Goal: Transaction & Acquisition: Purchase product/service

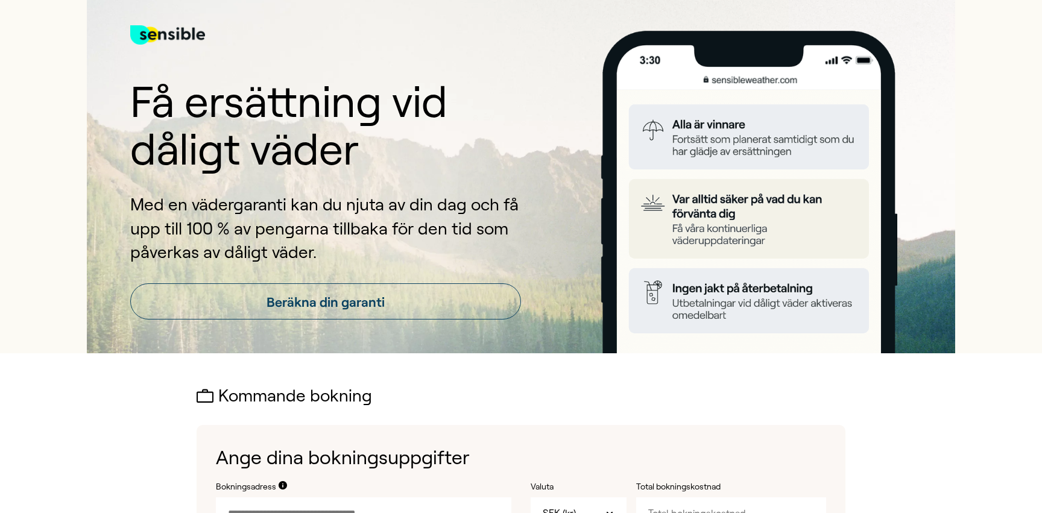
scroll to position [5, 0]
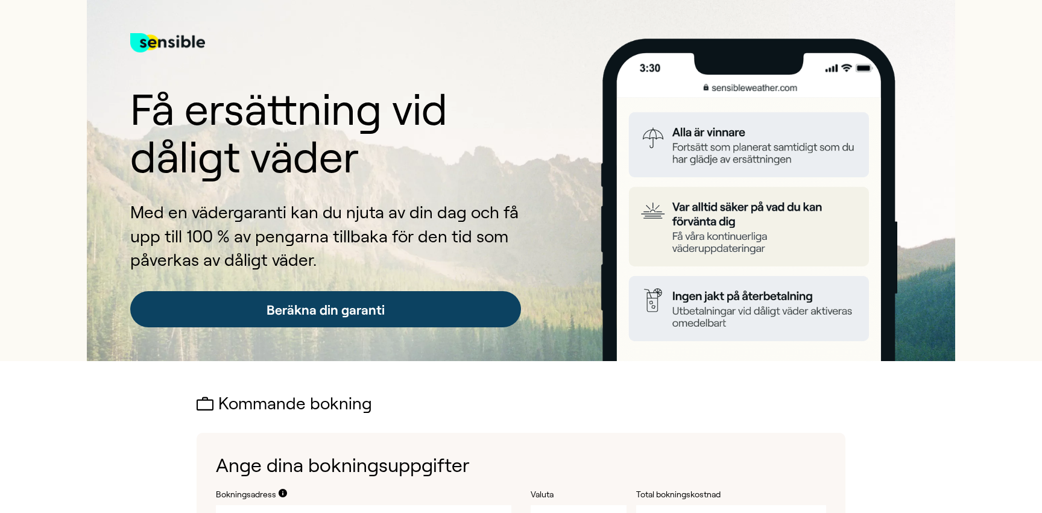
click at [405, 309] on link "Beräkna din garanti" at bounding box center [325, 309] width 391 height 36
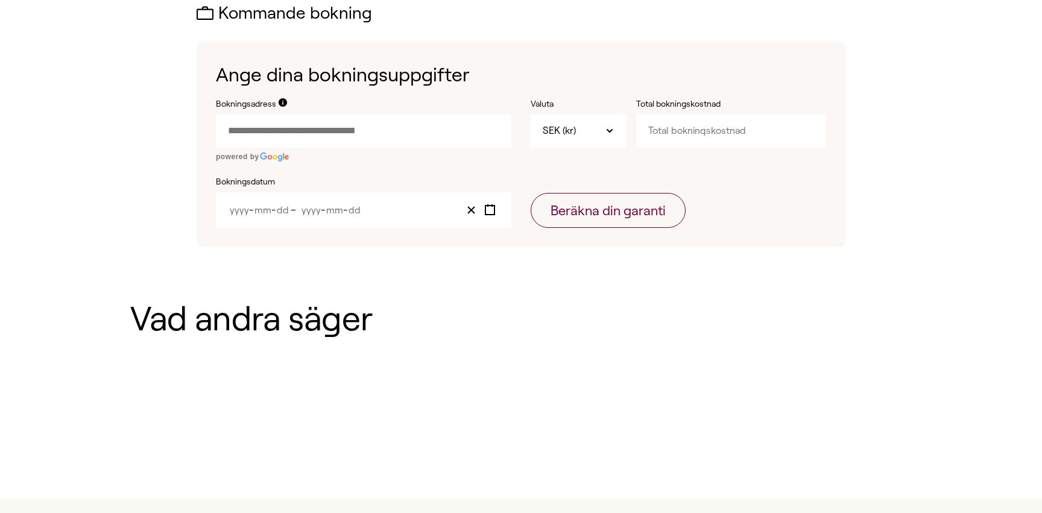
scroll to position [401, 0]
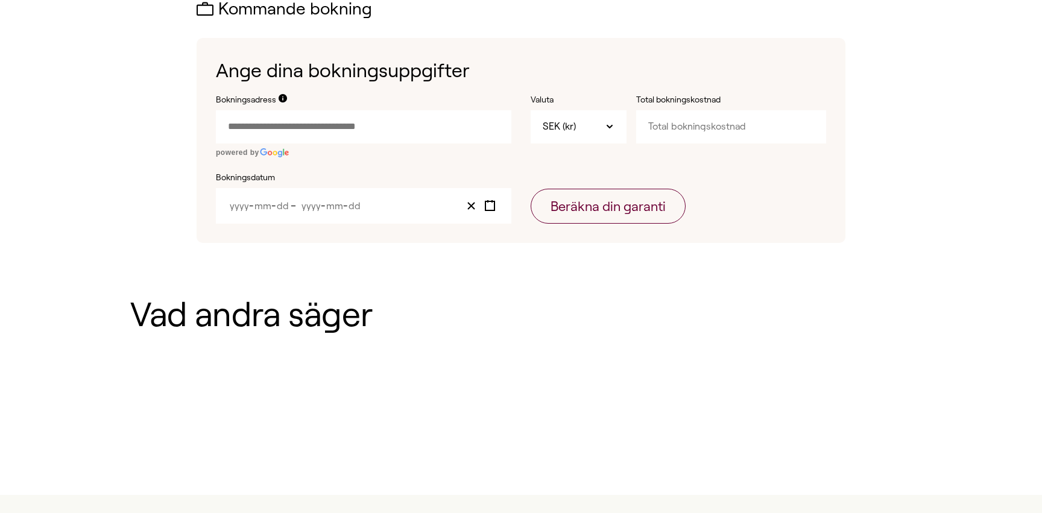
click at [402, 135] on input "Bokningsadress" at bounding box center [364, 126] width 296 height 33
paste input "text"
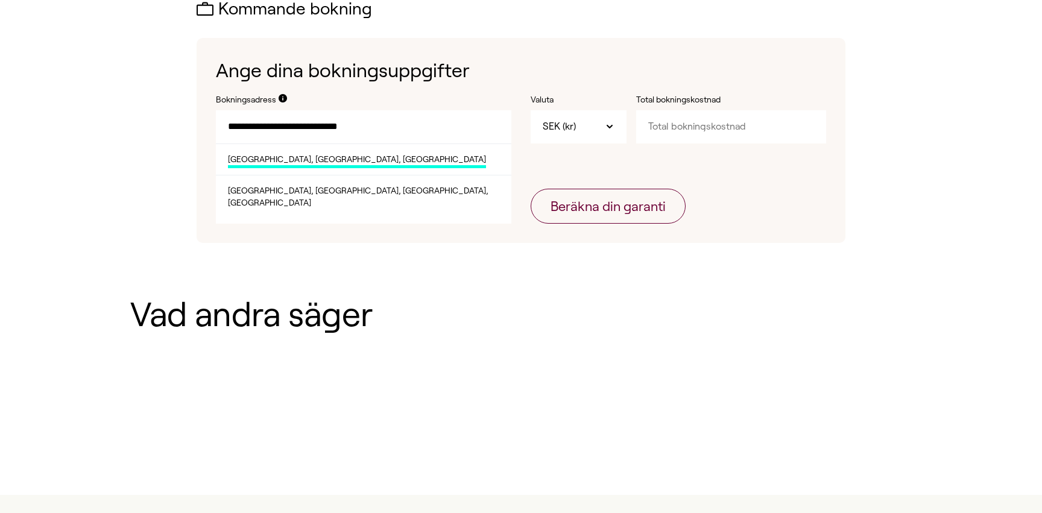
click at [367, 160] on span "[GEOGRAPHIC_DATA], [GEOGRAPHIC_DATA], [GEOGRAPHIC_DATA]" at bounding box center [357, 161] width 258 height 15
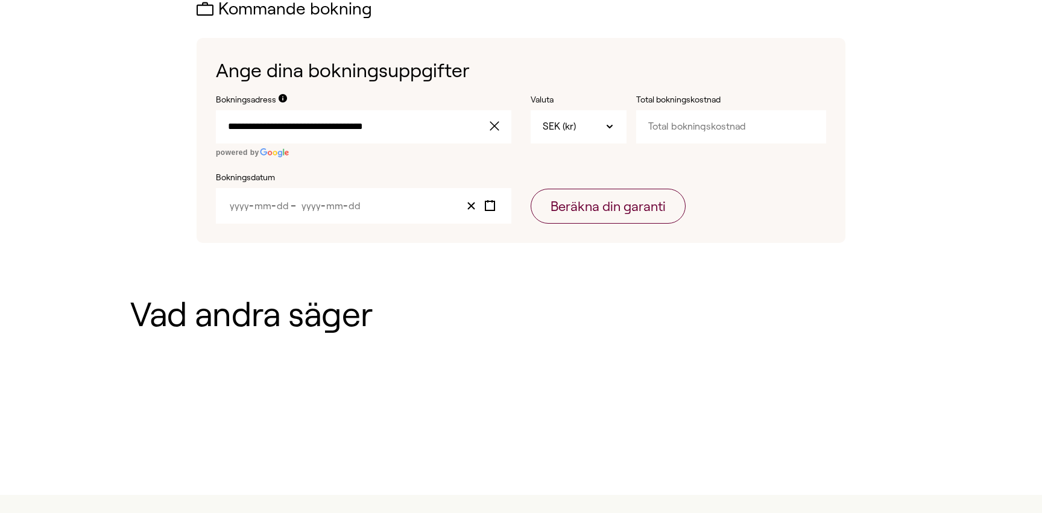
type input "**********"
click at [659, 138] on input "Total bokningskostnad" at bounding box center [731, 126] width 190 height 33
type input "43000"
click at [715, 171] on form "**********" at bounding box center [521, 159] width 610 height 130
click at [363, 203] on div "- - – - -" at bounding box center [364, 206] width 296 height 36
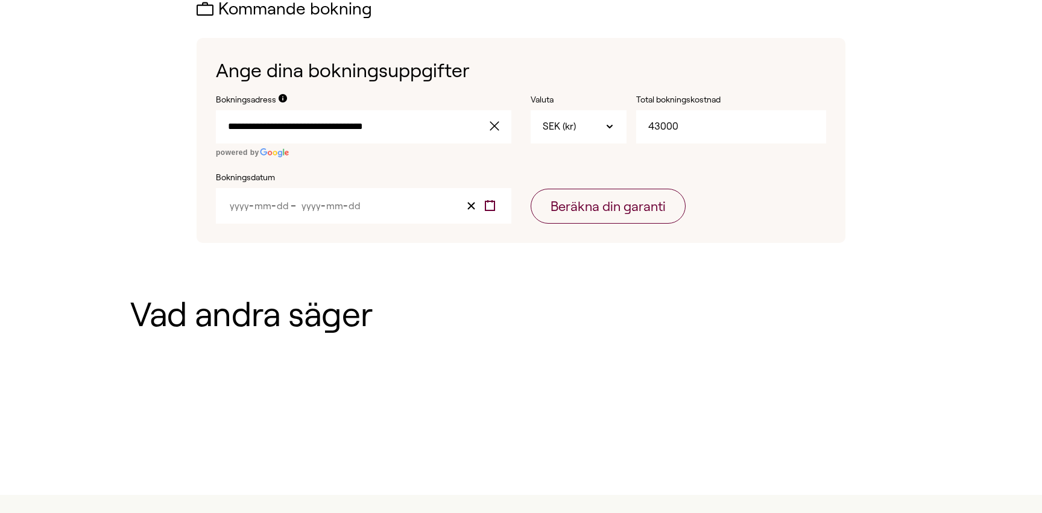
click at [492, 203] on icon "Toggle calendar" at bounding box center [489, 205] width 11 height 11
click at [192, 208] on div "**********" at bounding box center [521, 121] width 782 height 243
click at [490, 206] on icon "Toggle calendar" at bounding box center [489, 205] width 11 height 11
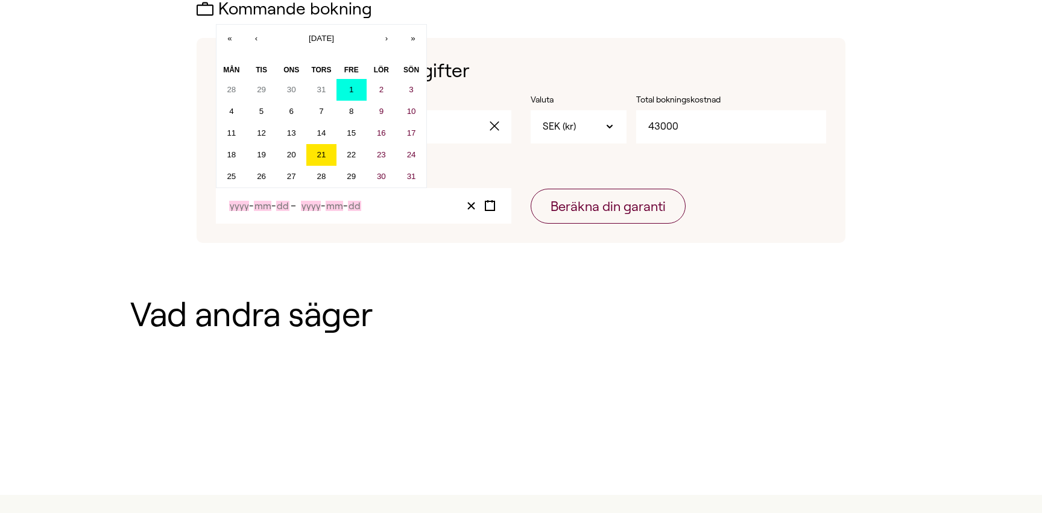
click at [353, 93] on button "1" at bounding box center [352, 90] width 30 height 22
click at [450, 48] on div "**********" at bounding box center [521, 140] width 649 height 205
click at [317, 208] on input "Year" at bounding box center [311, 206] width 20 height 10
click at [266, 206] on input "Month" at bounding box center [263, 206] width 18 height 10
click at [392, 43] on button "›" at bounding box center [386, 38] width 27 height 27
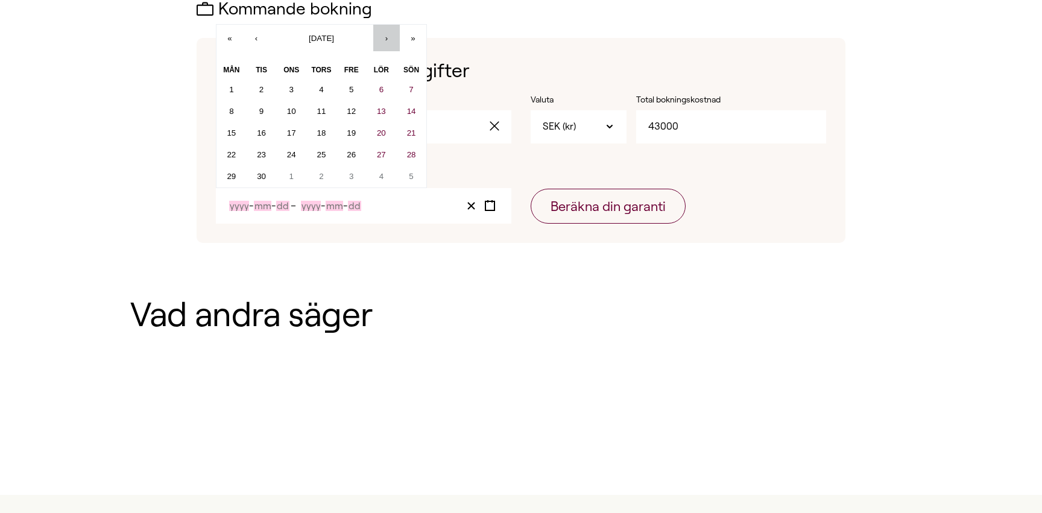
click at [392, 43] on button "›" at bounding box center [386, 38] width 27 height 27
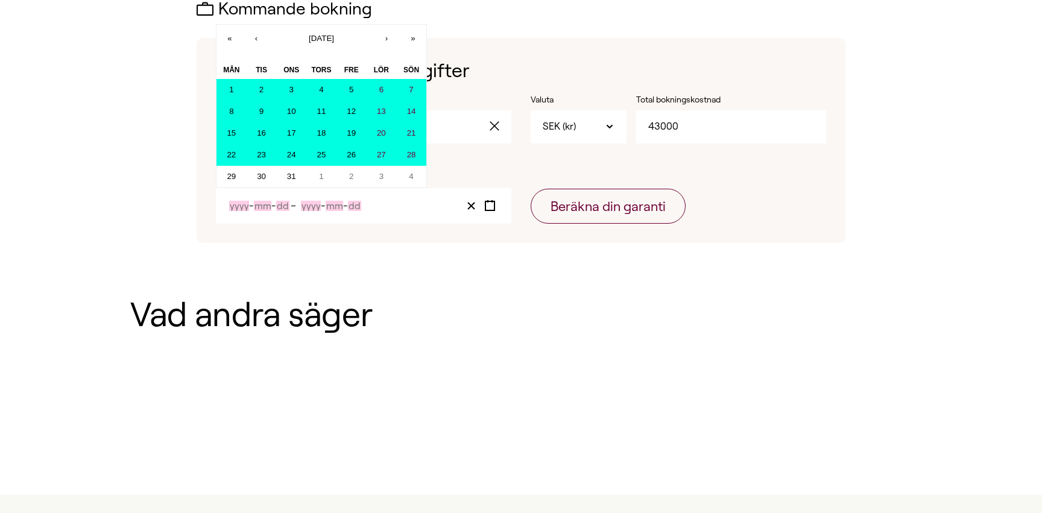
click at [411, 157] on abbr "28" at bounding box center [411, 154] width 9 height 9
type input "2025"
type input "8"
type input "1"
type input "2025"
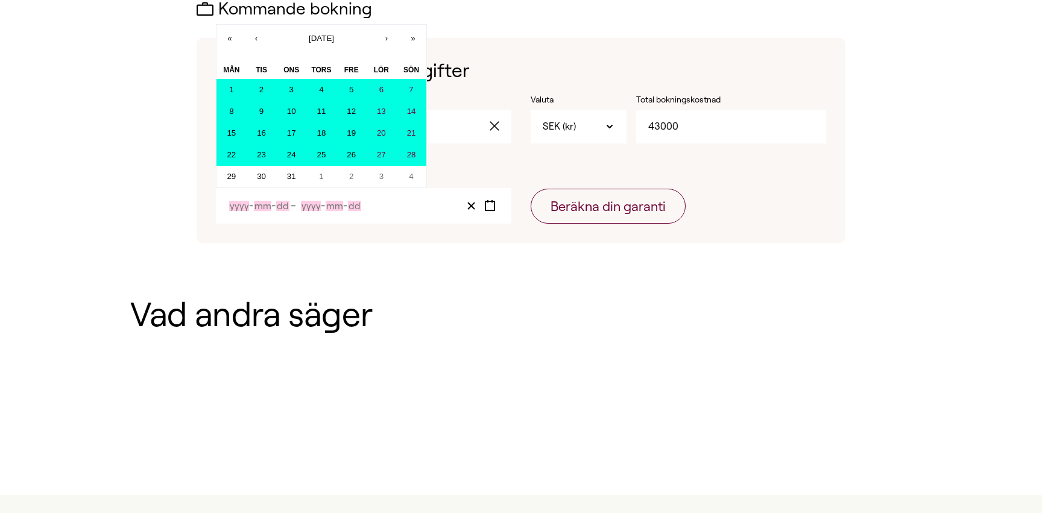
type input "12"
type input "28"
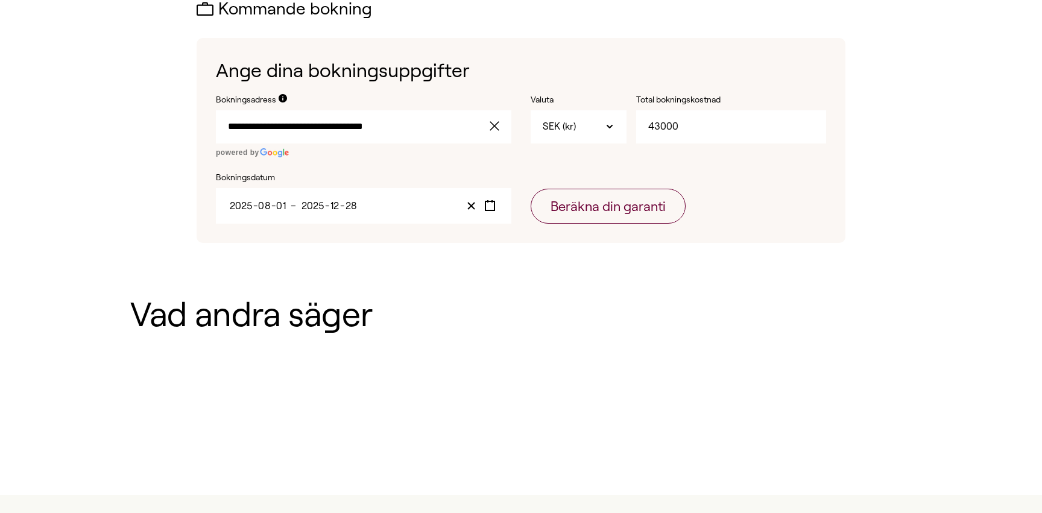
click at [274, 210] on span "-" at bounding box center [273, 206] width 5 height 10
click at [471, 204] on icon "Clear value" at bounding box center [471, 205] width 11 height 11
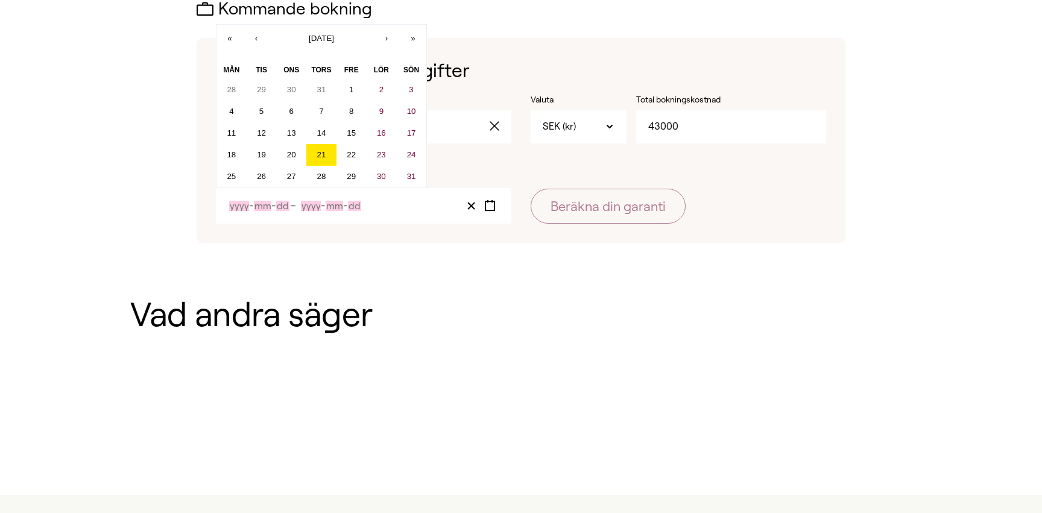
click at [268, 202] on input "Month" at bounding box center [263, 206] width 18 height 10
click at [391, 40] on button "›" at bounding box center [386, 38] width 27 height 27
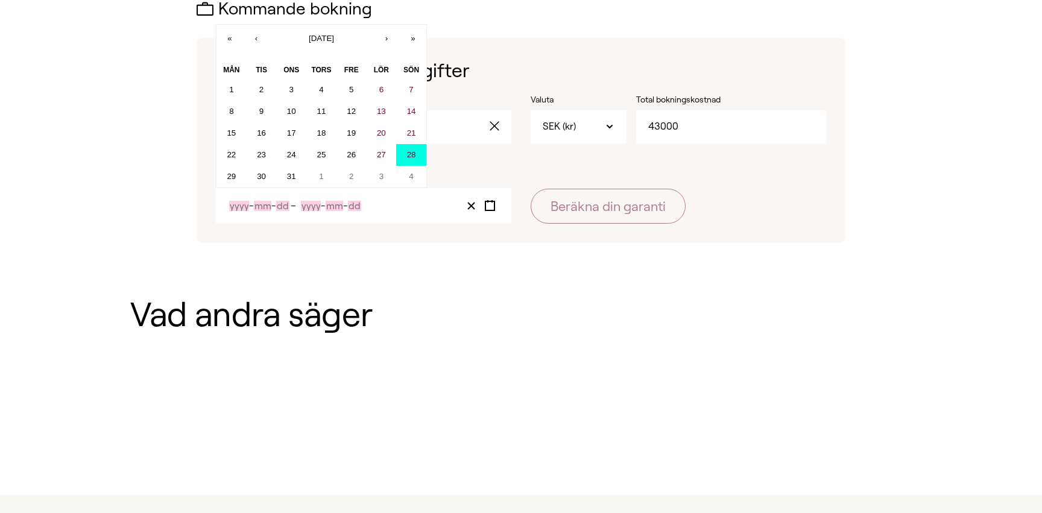
click at [416, 160] on button "28" at bounding box center [411, 155] width 30 height 22
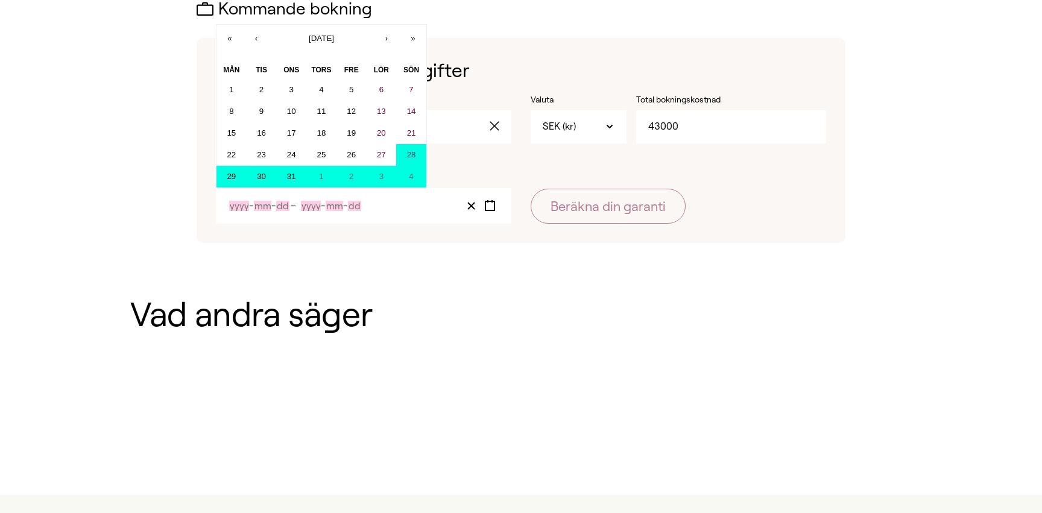
click at [411, 178] on abbr "4" at bounding box center [411, 176] width 4 height 9
type input "2025"
type input "12"
type input "28"
type input "2026"
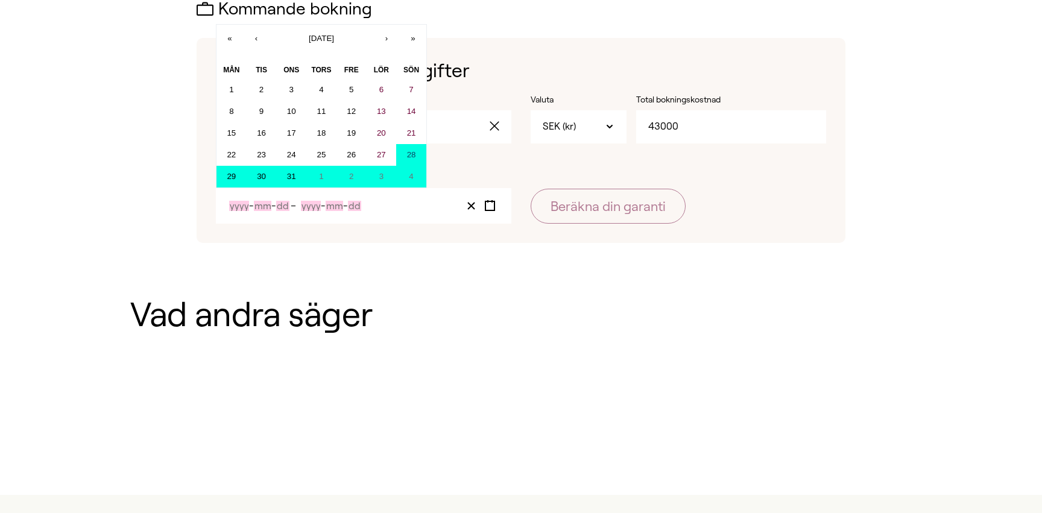
type input "1"
type input "4"
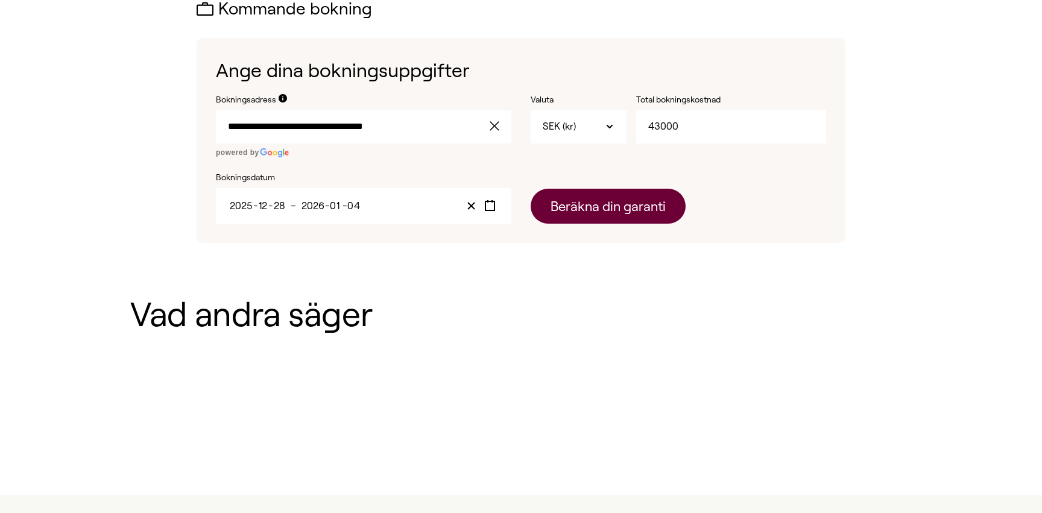
click at [577, 215] on button "Beräkna din garanti" at bounding box center [608, 206] width 155 height 35
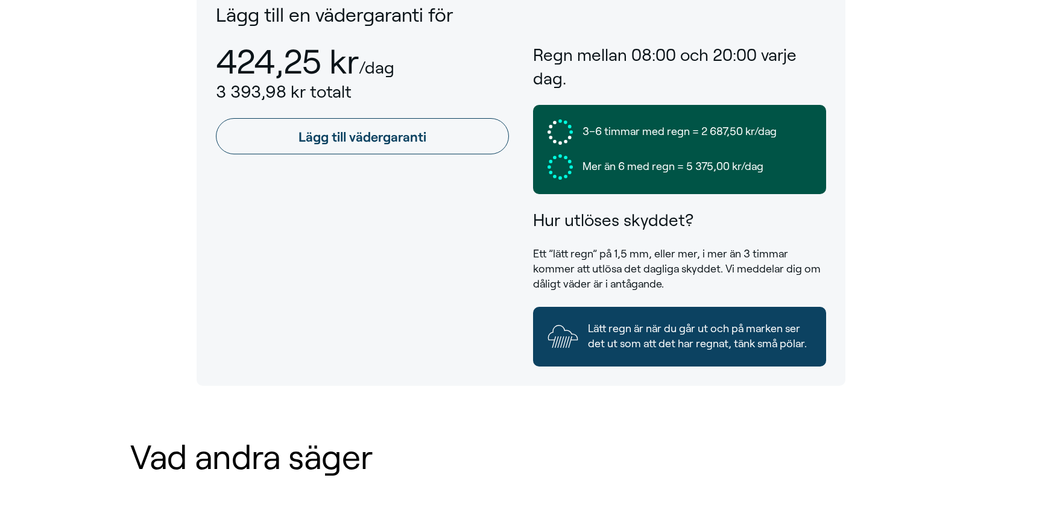
scroll to position [563, 0]
